Goal: Task Accomplishment & Management: Use online tool/utility

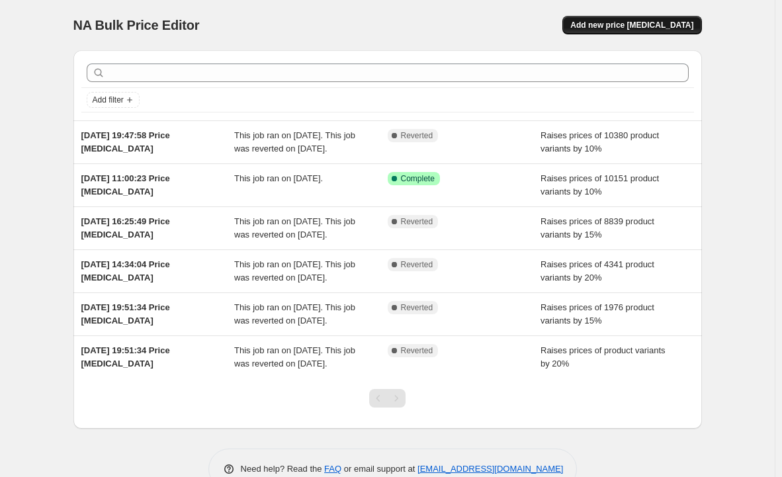
click at [613, 27] on span "Add new price [MEDICAL_DATA]" at bounding box center [631, 25] width 123 height 11
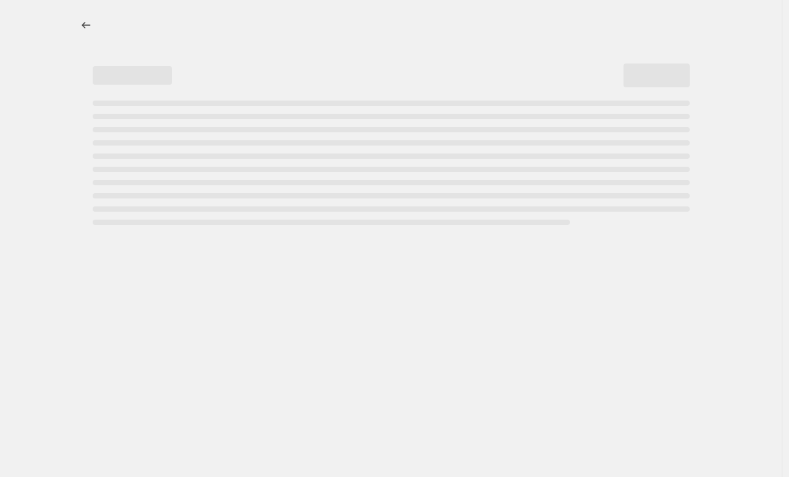
select select "percentage"
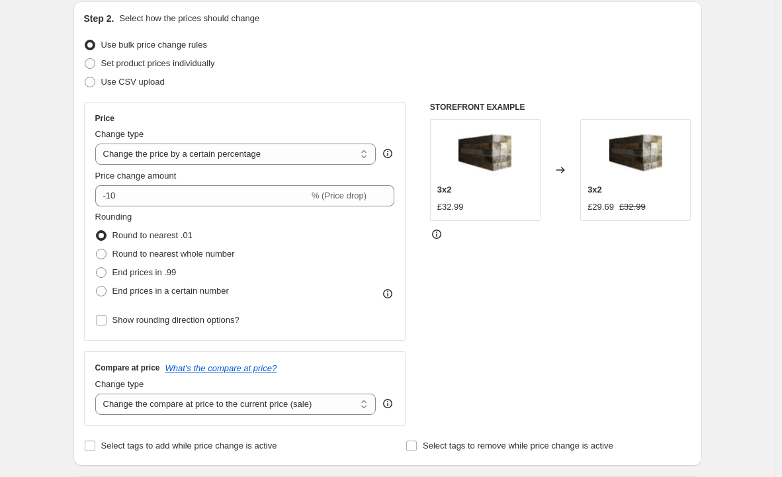
scroll to position [154, 0]
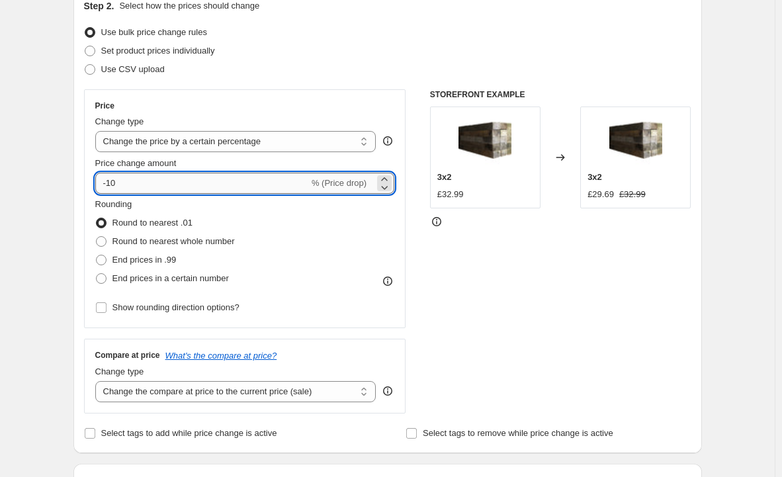
click at [165, 183] on input "-10" at bounding box center [202, 183] width 214 height 21
type input "-1"
type input "15"
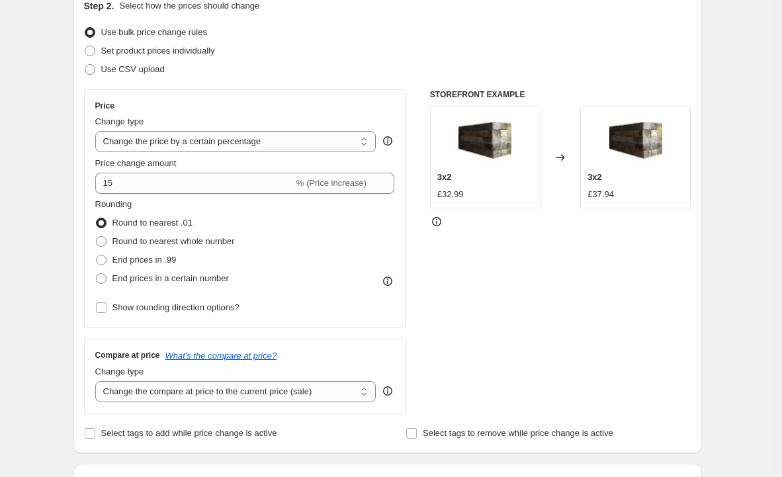
click at [143, 261] on span "End prices in .99" at bounding box center [144, 260] width 64 height 10
click at [97, 255] on input "End prices in .99" at bounding box center [96, 255] width 1 height 1
radio input "true"
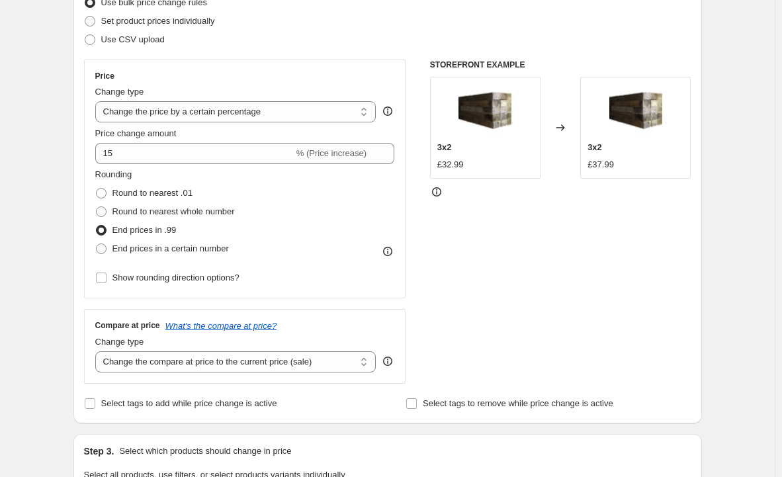
scroll to position [187, 0]
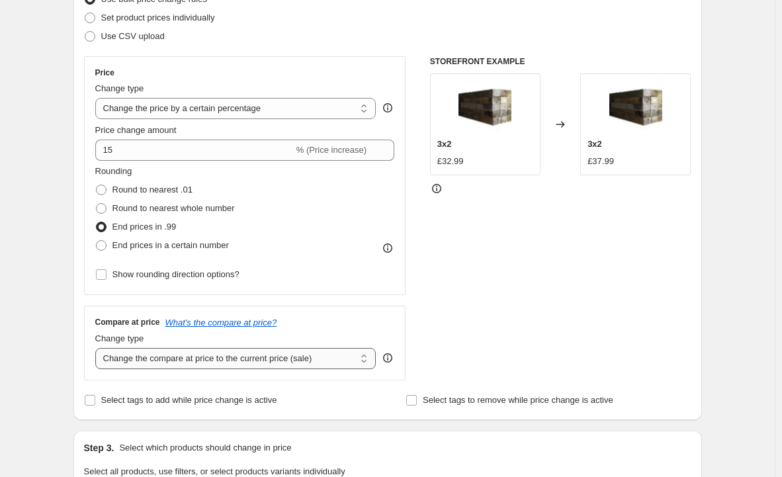
click at [301, 361] on select "Change the compare at price to the current price (sale) Change the compare at p…" at bounding box center [235, 358] width 281 height 21
select select "remove"
click at [98, 348] on select "Change the compare at price to the current price (sale) Change the compare at p…" at bounding box center [235, 358] width 281 height 21
click at [726, 245] on div "Create new price change job. This page is ready Create new price change job Dra…" at bounding box center [387, 478] width 775 height 1331
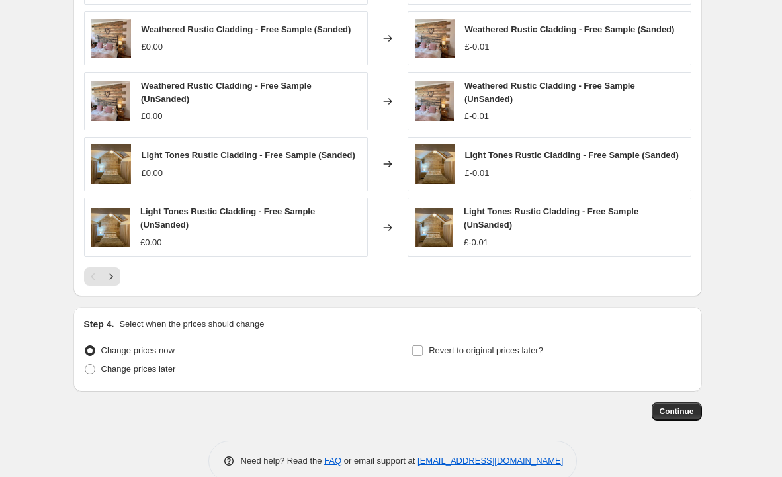
scroll to position [832, 0]
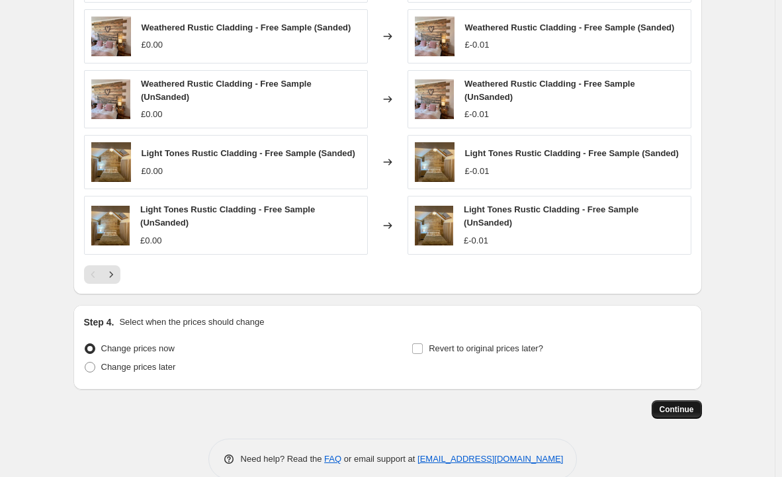
click at [684, 414] on button "Continue" at bounding box center [677, 409] width 50 height 19
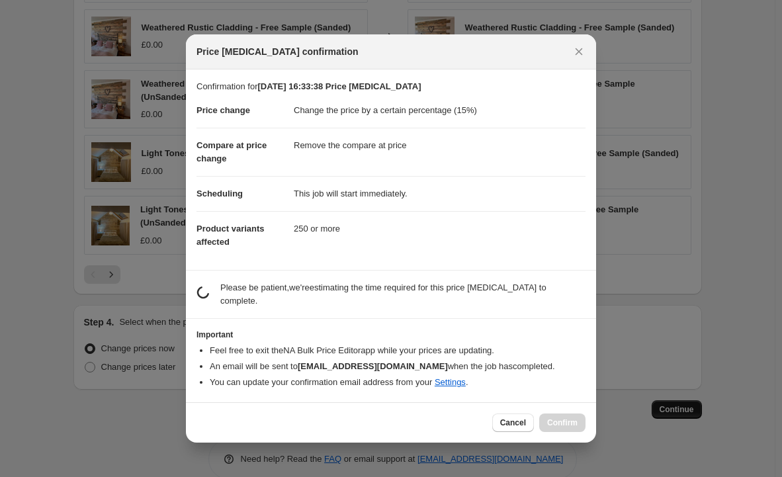
scroll to position [0, 0]
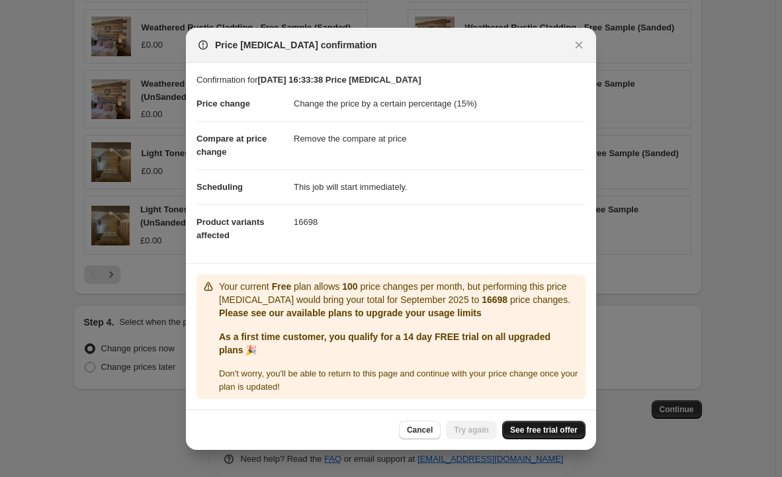
click at [538, 428] on span "See free trial offer" at bounding box center [543, 430] width 67 height 11
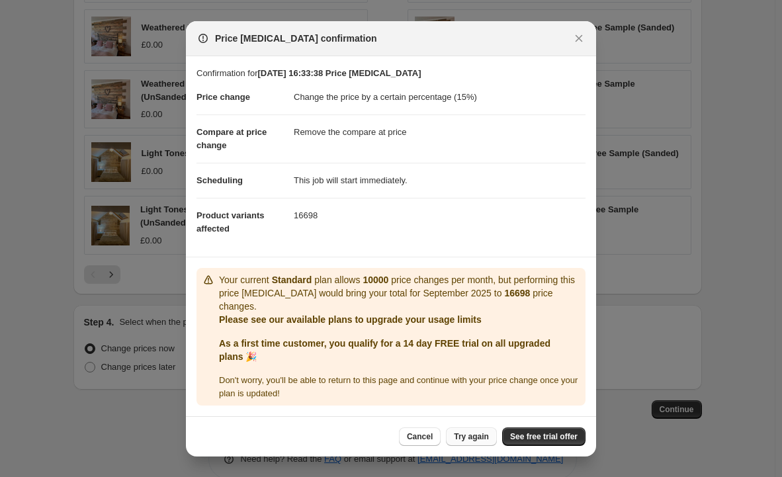
click at [474, 431] on span "Try again" at bounding box center [471, 436] width 35 height 11
click at [581, 48] on button "Close" at bounding box center [579, 38] width 19 height 19
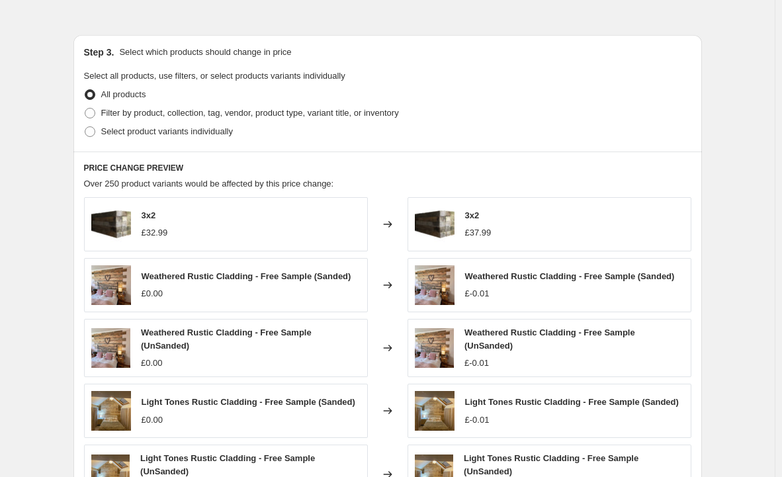
scroll to position [447, 0]
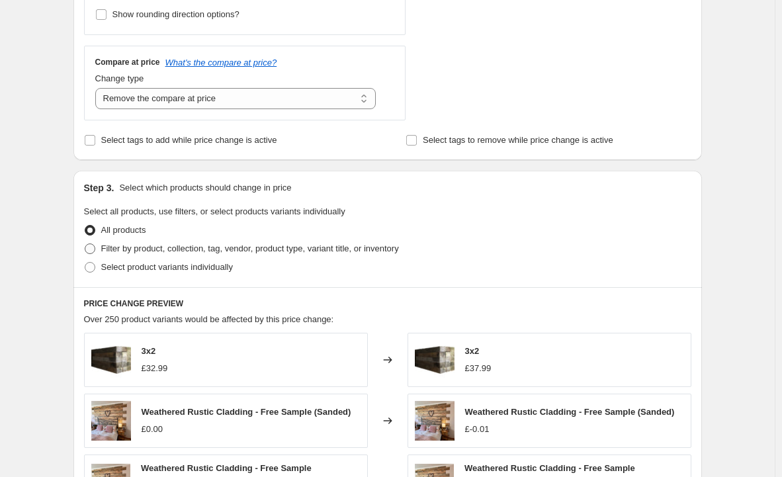
click at [166, 252] on span "Filter by product, collection, tag, vendor, product type, variant title, or inv…" at bounding box center [250, 248] width 298 height 10
click at [85, 244] on input "Filter by product, collection, tag, vendor, product type, variant title, or inv…" at bounding box center [85, 243] width 1 height 1
radio input "true"
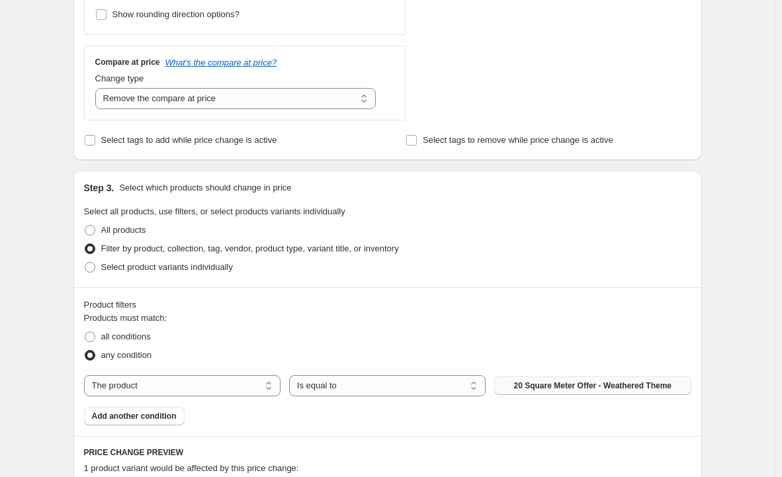
click at [518, 382] on button "20 Square Meter Offer - Weathered Theme" at bounding box center [592, 385] width 196 height 19
click at [228, 388] on select "The product The product's collection The product's tag The product's vendor The…" at bounding box center [182, 385] width 196 height 21
select select "collection"
click at [539, 380] on button "2 Tier Display Stands" at bounding box center [592, 385] width 196 height 19
click at [162, 417] on span "Add another condition" at bounding box center [134, 416] width 85 height 11
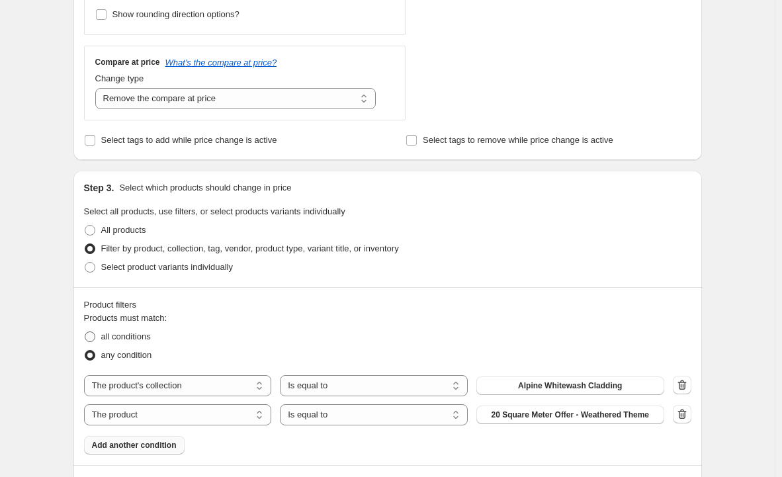
click at [92, 335] on span at bounding box center [90, 336] width 11 height 11
click at [85, 332] on input "all conditions" at bounding box center [85, 331] width 1 height 1
radio input "true"
click at [515, 372] on div "Products must match: all conditions any condition The product The product's col…" at bounding box center [387, 383] width 607 height 143
click at [515, 378] on button "Alpine Whitewash Cladding" at bounding box center [570, 385] width 188 height 19
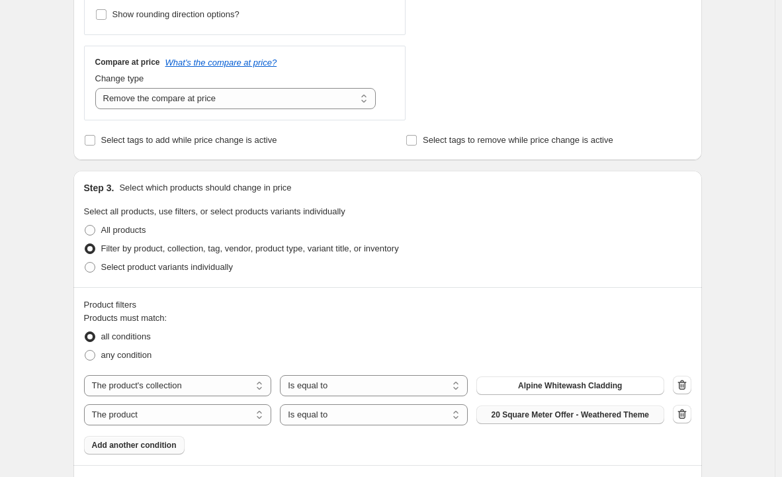
click at [506, 411] on span "20 Square Meter Offer - Weathered Theme" at bounding box center [571, 414] width 158 height 11
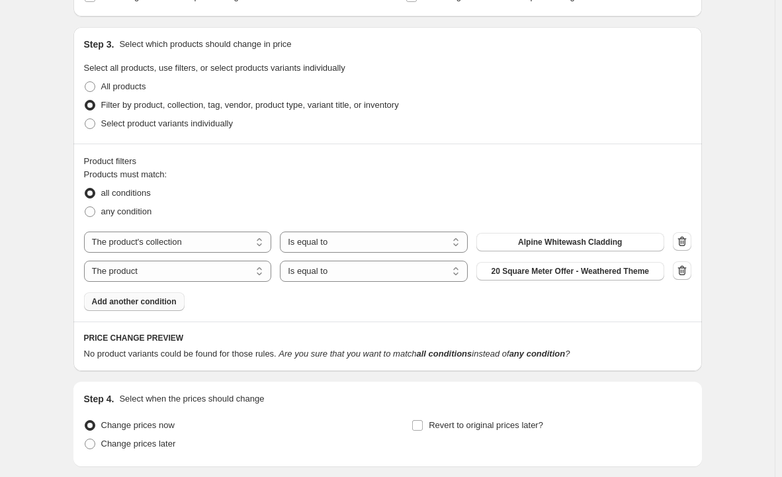
scroll to position [613, 0]
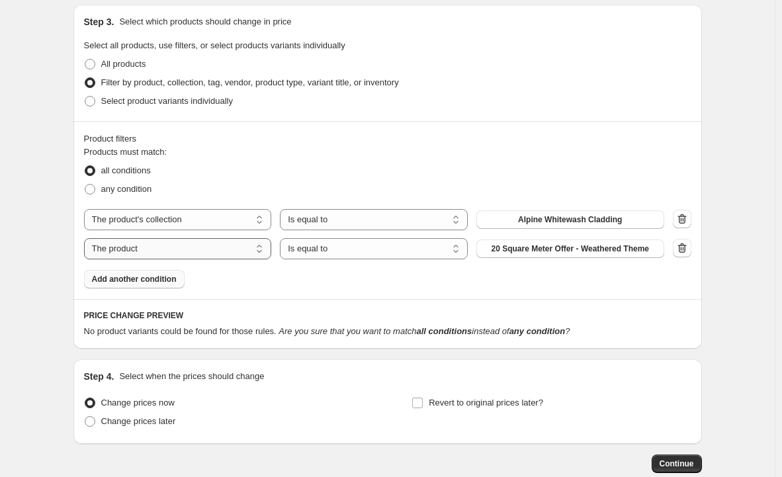
click at [248, 254] on select "The product The product's collection The product's tag The product's vendor The…" at bounding box center [178, 248] width 188 height 21
select select "collection"
click at [345, 247] on select "Is equal to Is not equal to" at bounding box center [374, 248] width 188 height 21
click at [524, 247] on button "2 Tier Display Stands" at bounding box center [570, 248] width 188 height 19
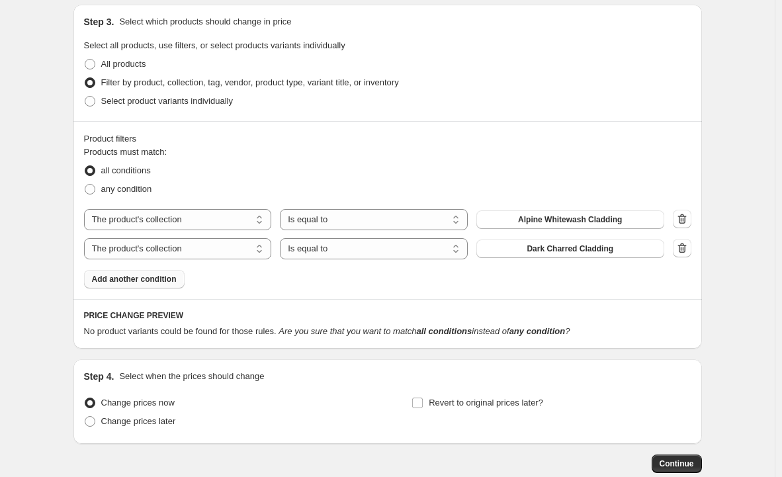
click at [165, 279] on span "Add another condition" at bounding box center [134, 279] width 85 height 11
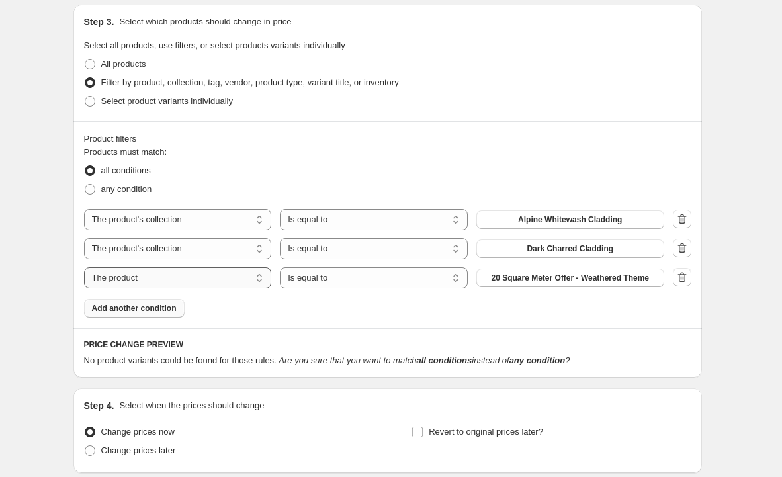
click at [163, 286] on select "The product The product's collection The product's tag The product's vendor The…" at bounding box center [178, 277] width 188 height 21
select select "collection"
click at [589, 279] on span "2 Tier Display Stands" at bounding box center [570, 278] width 80 height 11
click at [144, 302] on button "Add another condition" at bounding box center [134, 308] width 101 height 19
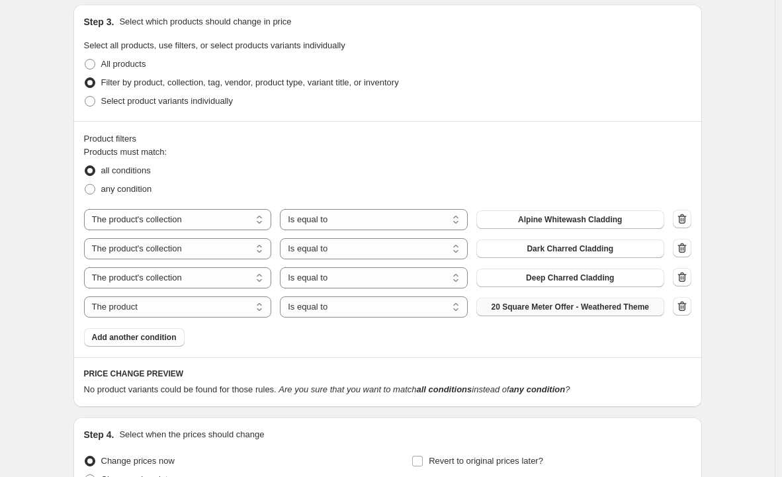
click at [514, 307] on span "20 Square Meter Offer - Weathered Theme" at bounding box center [571, 307] width 158 height 11
click at [165, 308] on select "The product The product's collection The product's tag The product's vendor The…" at bounding box center [178, 306] width 188 height 21
select select "collection"
click at [524, 307] on button "2 Tier Display Stands" at bounding box center [570, 307] width 188 height 19
click at [162, 345] on button "Add another condition" at bounding box center [134, 337] width 101 height 19
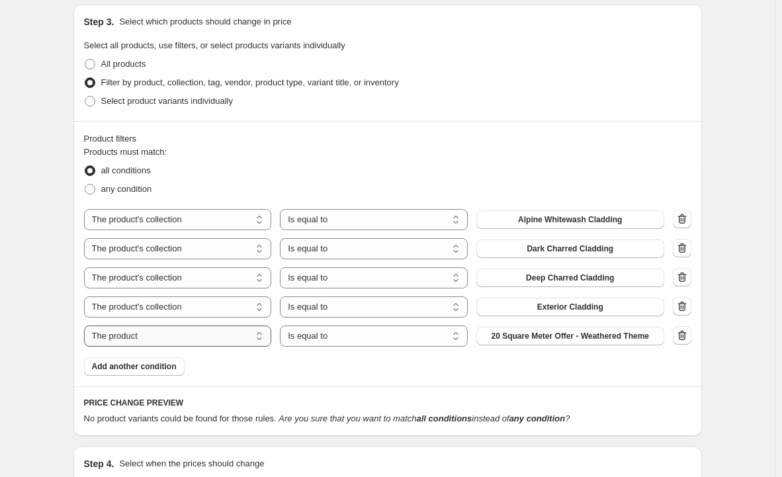
click at [190, 343] on select "The product The product's collection The product's tag The product's vendor The…" at bounding box center [178, 335] width 188 height 21
select select "collection"
click at [342, 339] on select "Is equal to Is not equal to" at bounding box center [374, 335] width 188 height 21
click at [538, 330] on button "2 Tier Display Stands" at bounding box center [570, 336] width 188 height 19
click at [159, 370] on span "Add another condition" at bounding box center [134, 366] width 85 height 11
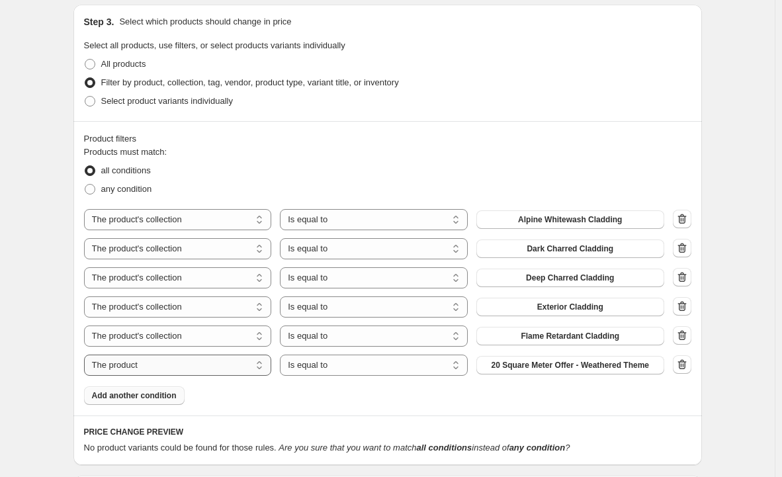
click at [234, 368] on select "The product The product's collection The product's tag The product's vendor The…" at bounding box center [178, 365] width 188 height 21
select select "collection"
click at [540, 364] on span "2 Tier Display Stands" at bounding box center [570, 365] width 80 height 11
click at [157, 397] on span "Add another condition" at bounding box center [134, 395] width 85 height 11
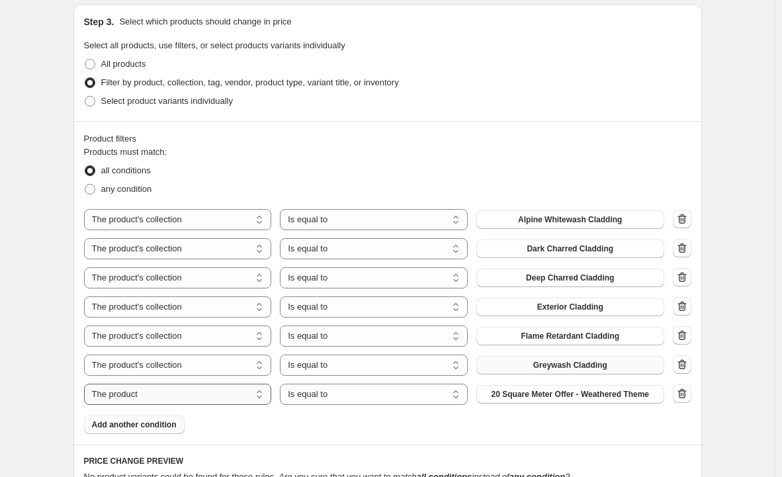
click at [183, 396] on select "The product The product's collection The product's tag The product's vendor The…" at bounding box center [178, 394] width 188 height 21
select select "collection"
click at [535, 397] on button "2 Tier Display Stands" at bounding box center [570, 394] width 188 height 19
click at [107, 423] on span "Add another condition" at bounding box center [134, 424] width 85 height 11
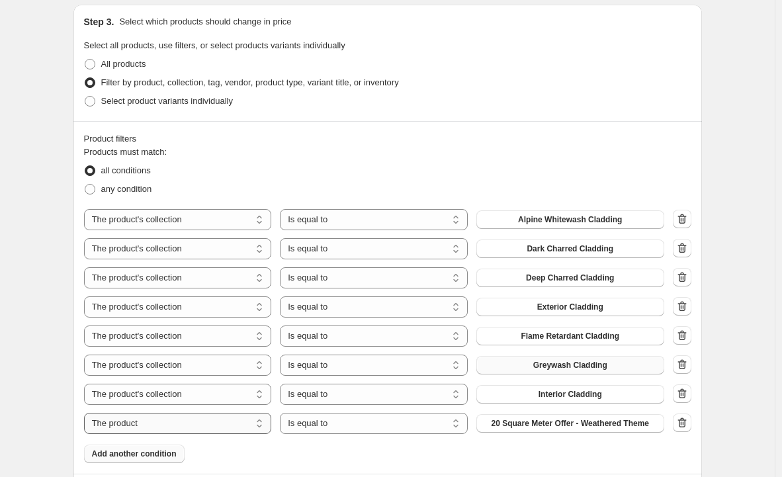
click at [144, 433] on select "The product The product's collection The product's tag The product's vendor The…" at bounding box center [178, 423] width 188 height 21
select select "collection"
click at [344, 417] on select "Is equal to Is not equal to" at bounding box center [374, 423] width 188 height 21
click at [528, 427] on button "2 Tier Display Stands" at bounding box center [570, 423] width 188 height 19
click at [144, 451] on span "Add another condition" at bounding box center [134, 454] width 85 height 11
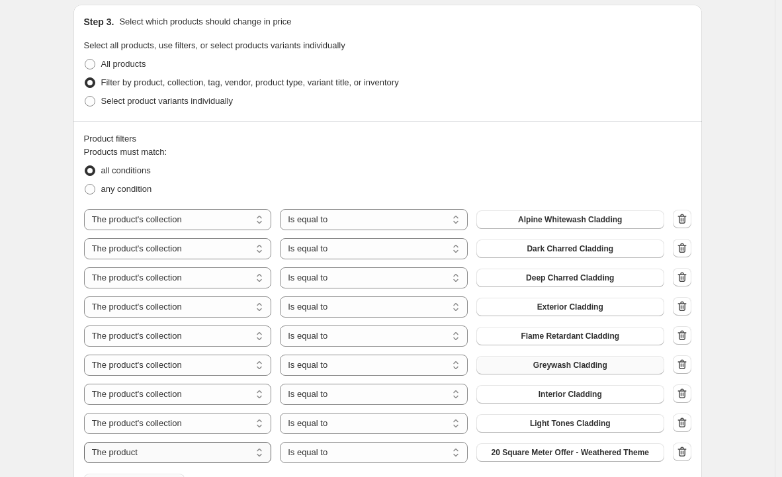
click at [144, 451] on select "The product The product's collection The product's tag The product's vendor The…" at bounding box center [178, 452] width 188 height 21
select select "collection"
click at [595, 452] on span "2 Tier Display Stands" at bounding box center [570, 452] width 80 height 11
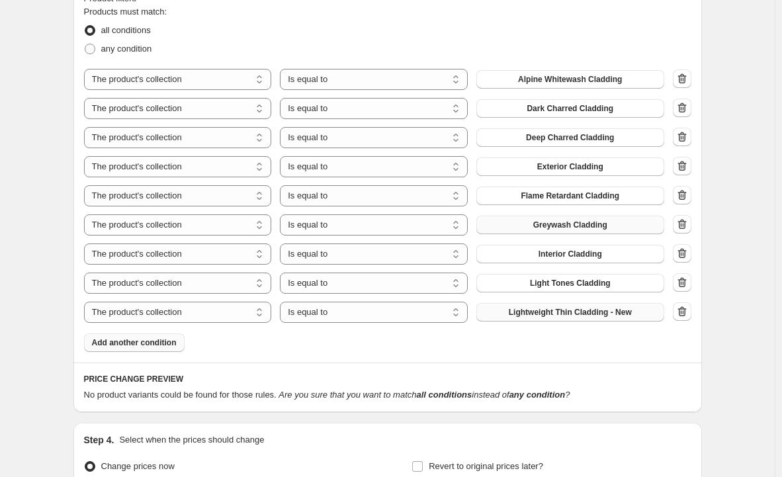
scroll to position [803, 0]
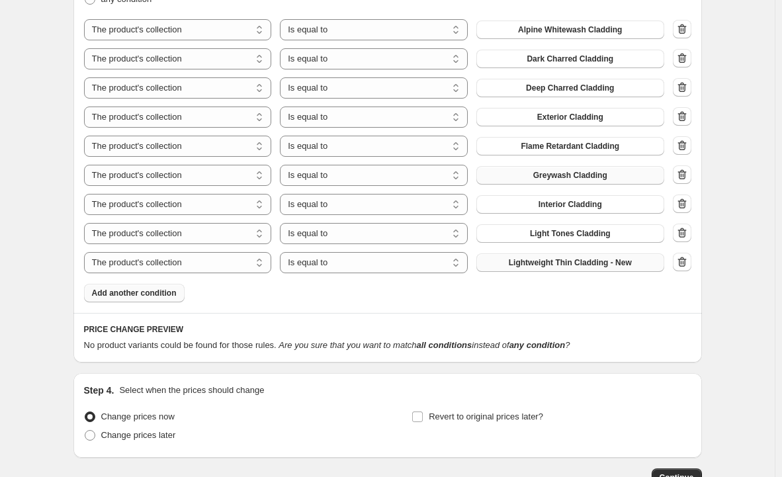
click at [155, 293] on span "Add another condition" at bounding box center [134, 293] width 85 height 11
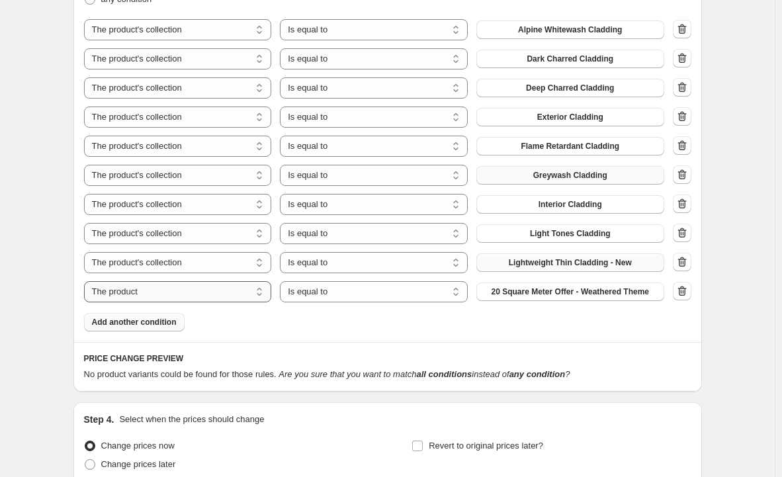
click at [150, 295] on select "The product The product's collection The product's tag The product's vendor The…" at bounding box center [178, 291] width 188 height 21
select select "collection"
click at [529, 296] on button "2 Tier Display Stands" at bounding box center [570, 291] width 188 height 19
click at [161, 329] on button "Add another condition" at bounding box center [134, 322] width 101 height 19
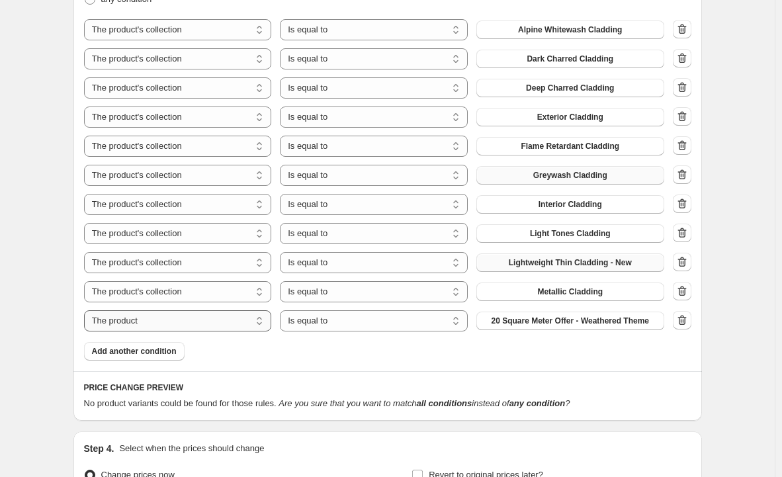
click at [162, 325] on select "The product The product's collection The product's tag The product's vendor The…" at bounding box center [178, 320] width 188 height 21
select select "collection"
click at [578, 324] on span "2 Tier Display Stands" at bounding box center [570, 321] width 80 height 11
click at [149, 351] on span "Add another condition" at bounding box center [134, 351] width 85 height 11
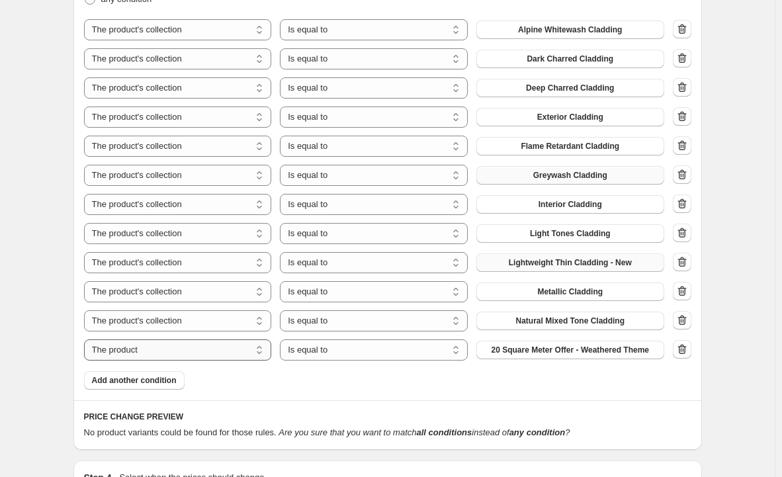
click at [149, 347] on select "The product The product's collection The product's tag The product's vendor The…" at bounding box center [178, 349] width 188 height 21
select select "collection"
click at [318, 343] on select "Is equal to Is not equal to" at bounding box center [374, 349] width 188 height 21
click at [541, 343] on button "2 Tier Display Stands" at bounding box center [570, 350] width 188 height 19
click at [157, 386] on button "Add another condition" at bounding box center [134, 380] width 101 height 19
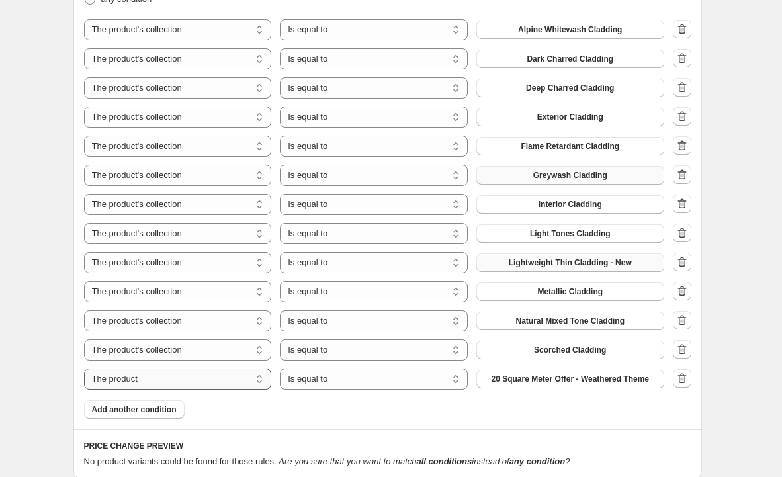
click at [157, 384] on select "The product The product's collection The product's tag The product's vendor The…" at bounding box center [178, 378] width 188 height 21
select select "collection"
click at [554, 382] on span "2 Tier Display Stands" at bounding box center [570, 379] width 80 height 11
click at [156, 410] on span "Add another condition" at bounding box center [134, 409] width 85 height 11
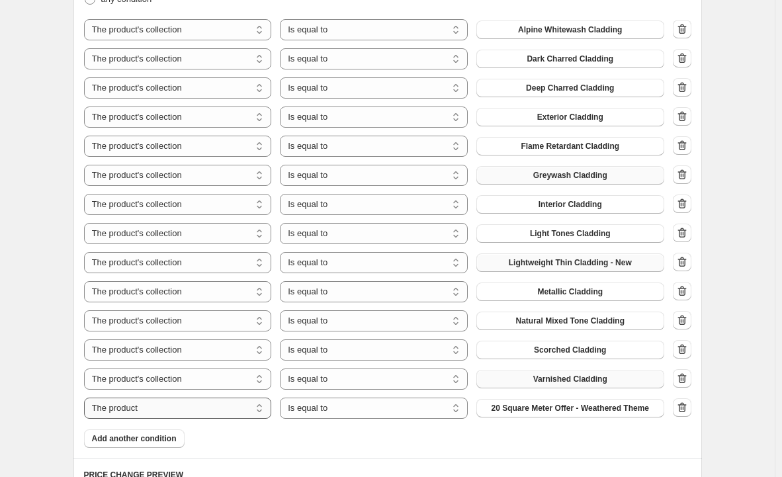
click at [202, 412] on select "The product The product's collection The product's tag The product's vendor The…" at bounding box center [178, 408] width 188 height 21
select select "collection"
click at [345, 408] on select "Is equal to Is not equal to" at bounding box center [374, 408] width 188 height 21
click at [527, 415] on button "2 Tier Display Stands" at bounding box center [570, 408] width 188 height 19
click at [140, 439] on span "Add another condition" at bounding box center [134, 438] width 85 height 11
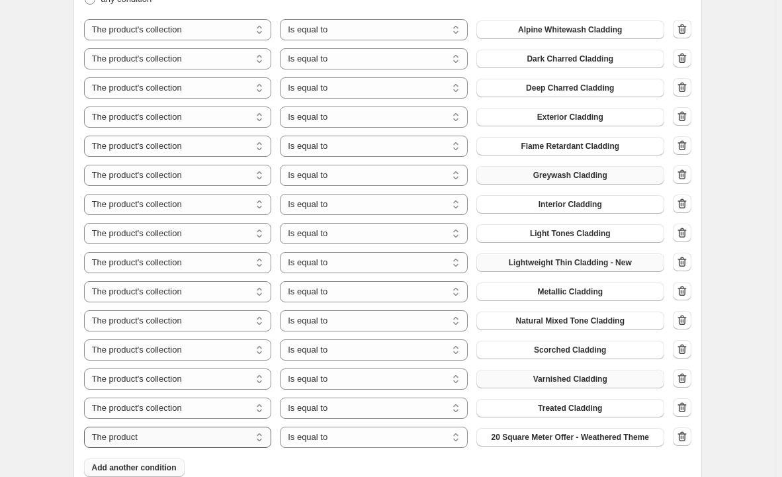
click at [146, 438] on select "The product The product's collection The product's tag The product's vendor The…" at bounding box center [178, 437] width 188 height 21
select select "collection"
click at [536, 433] on span "2 Tier Display Stands" at bounding box center [570, 437] width 80 height 11
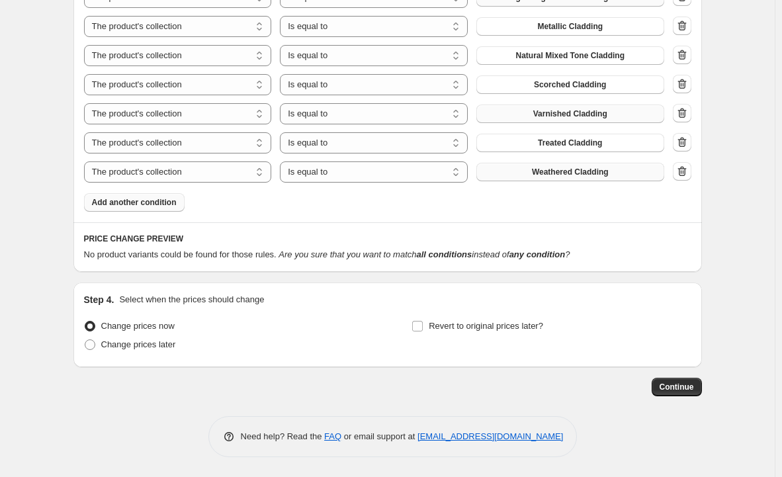
scroll to position [1069, 0]
click at [677, 385] on span "Continue" at bounding box center [677, 387] width 34 height 11
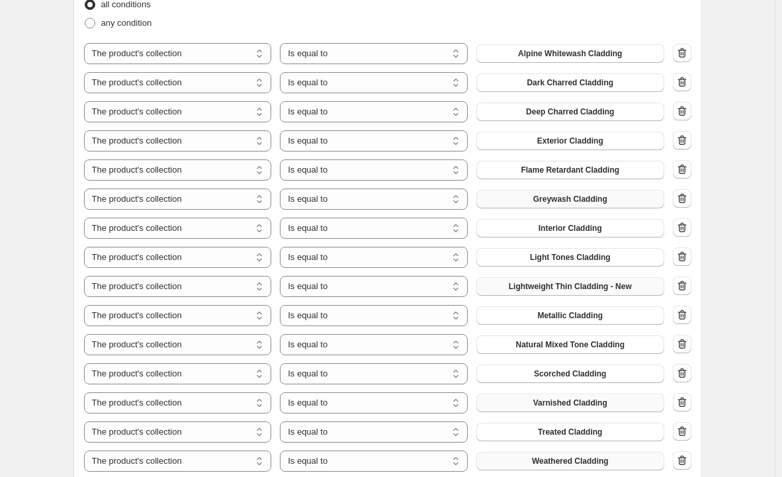
scroll to position [855, 0]
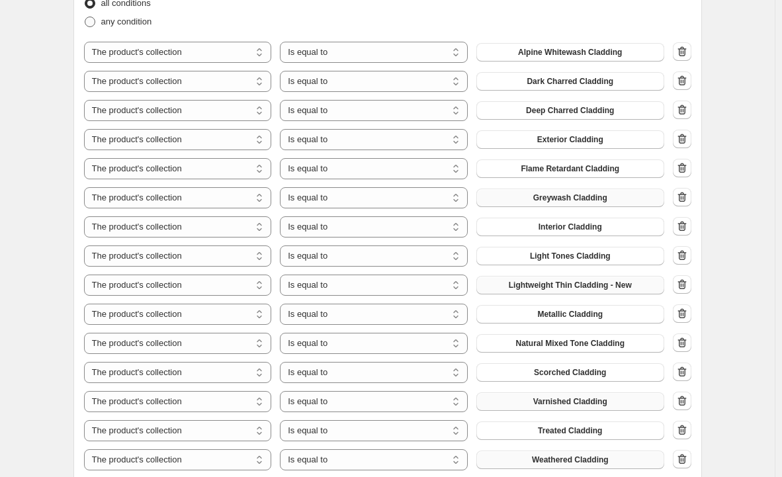
click at [121, 22] on span "any condition" at bounding box center [126, 22] width 51 height 10
click at [85, 17] on input "any condition" at bounding box center [85, 17] width 1 height 1
radio input "true"
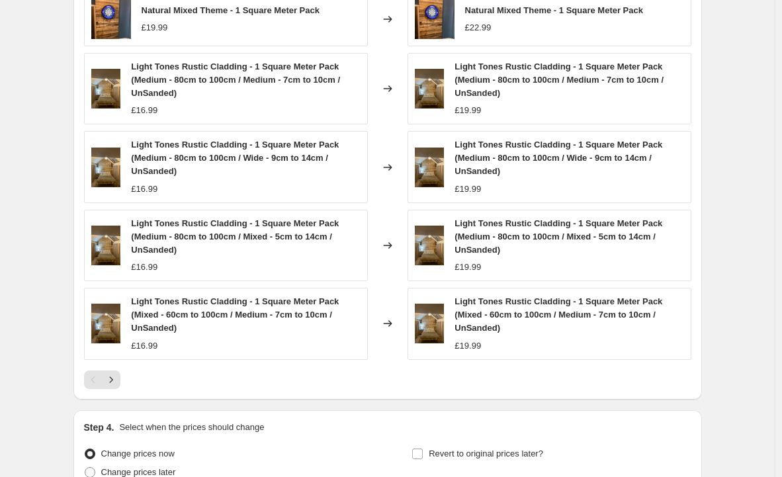
scroll to position [1473, 0]
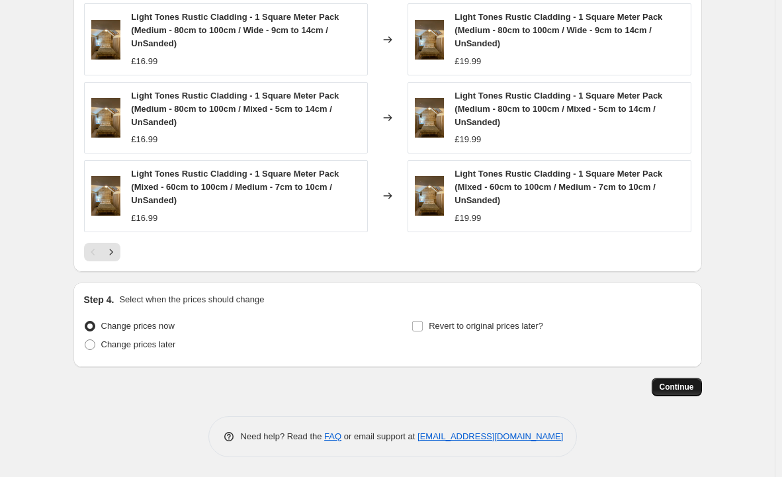
click at [676, 381] on button "Continue" at bounding box center [677, 387] width 50 height 19
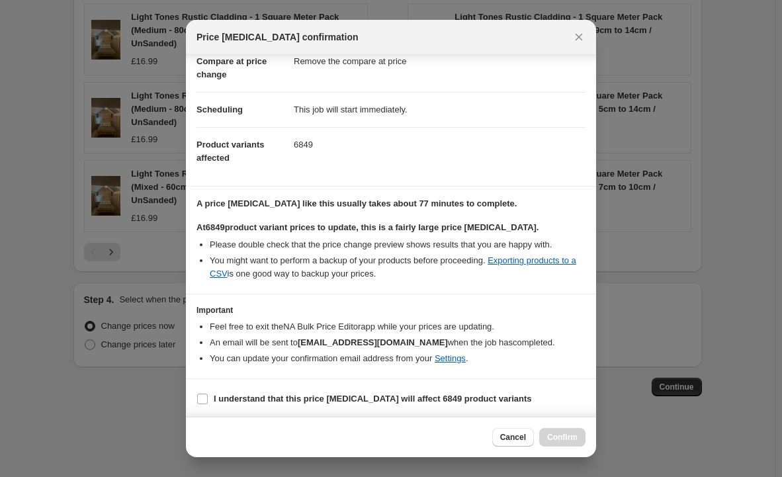
scroll to position [71, 0]
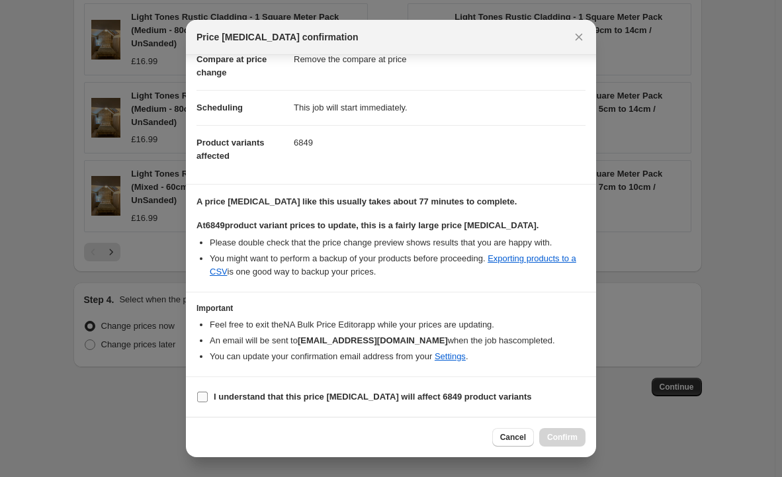
click at [388, 398] on b "I understand that this price change job will affect 6849 product variants" at bounding box center [373, 397] width 318 height 10
click at [208, 398] on input "I understand that this price change job will affect 6849 product variants" at bounding box center [202, 397] width 11 height 11
checkbox input "true"
click at [564, 434] on span "Confirm" at bounding box center [562, 437] width 30 height 11
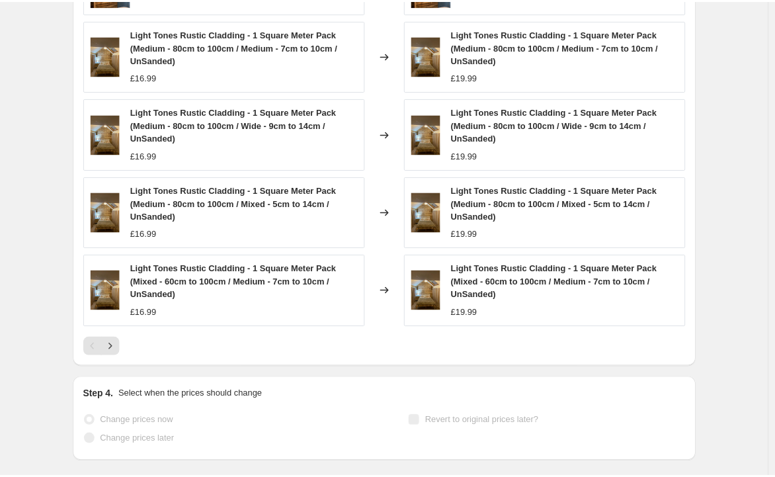
scroll to position [1507, 0]
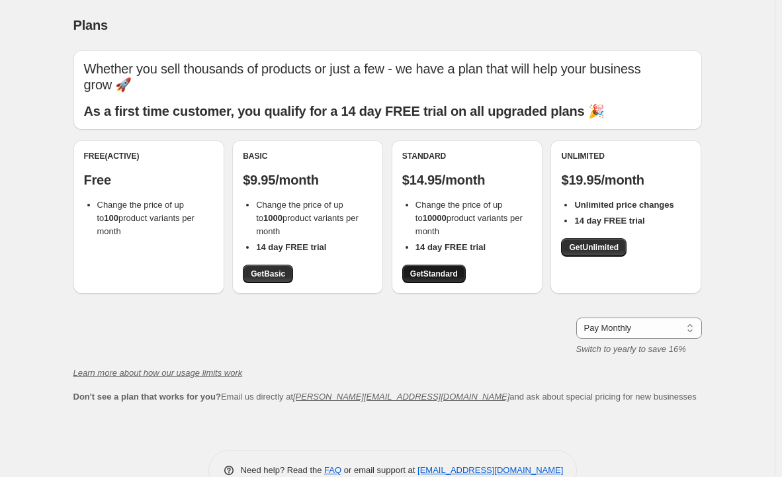
click at [443, 270] on span "Get Standard" at bounding box center [434, 274] width 48 height 11
